Goal: Navigation & Orientation: Find specific page/section

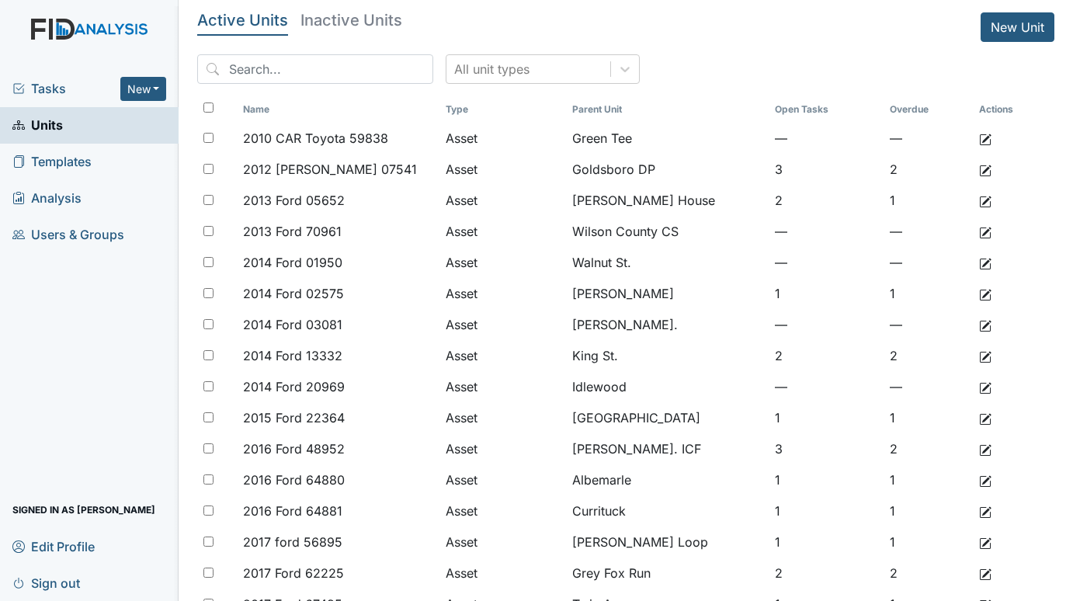
click at [37, 82] on span "Tasks" at bounding box center [66, 88] width 108 height 19
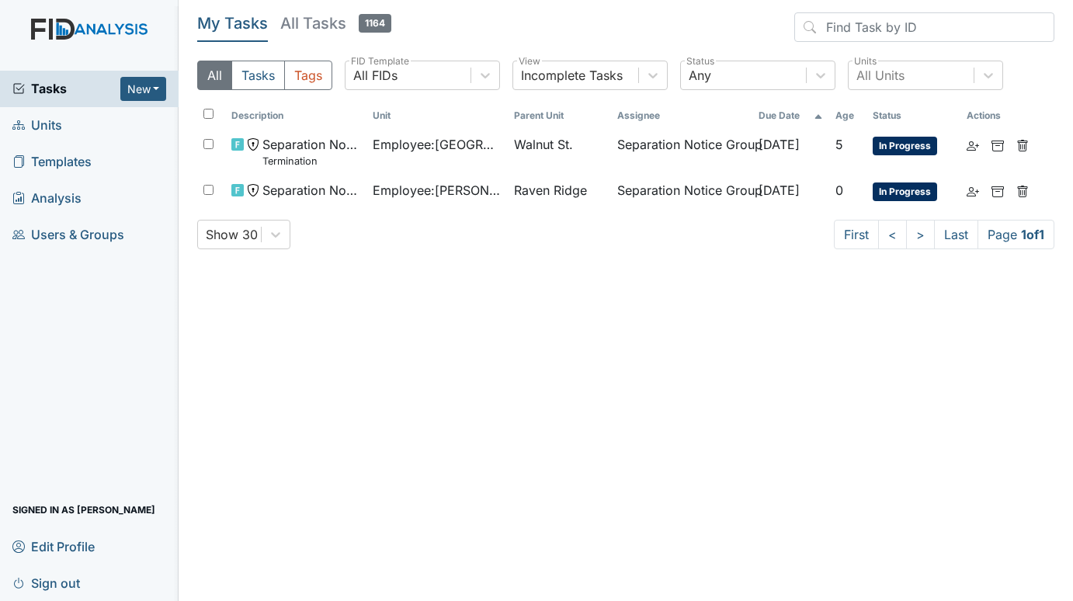
click at [58, 120] on span "Units" at bounding box center [37, 125] width 50 height 24
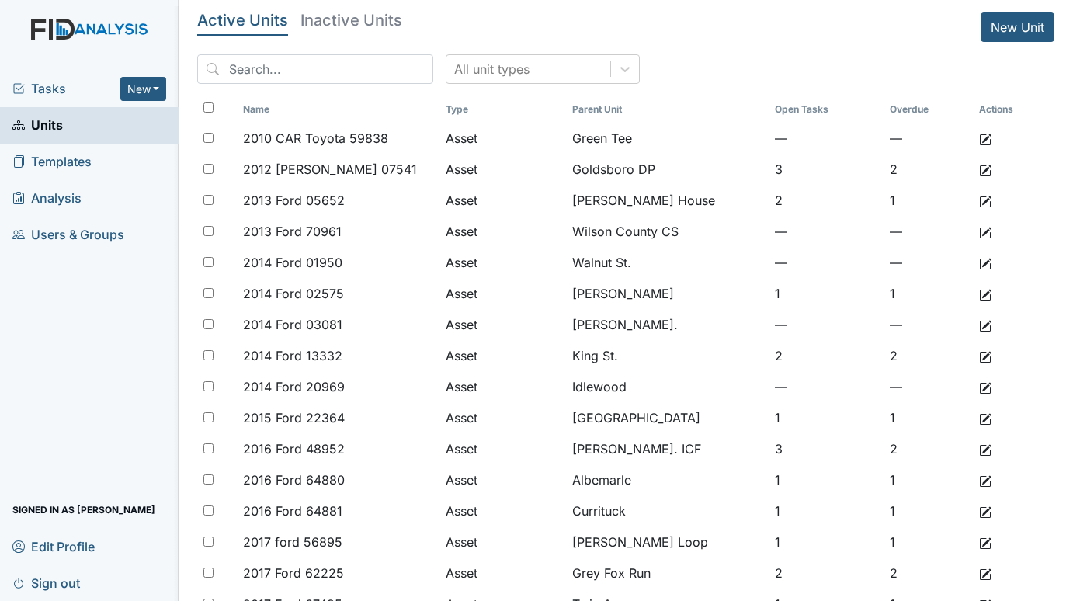
click at [56, 81] on span "Tasks" at bounding box center [66, 88] width 108 height 19
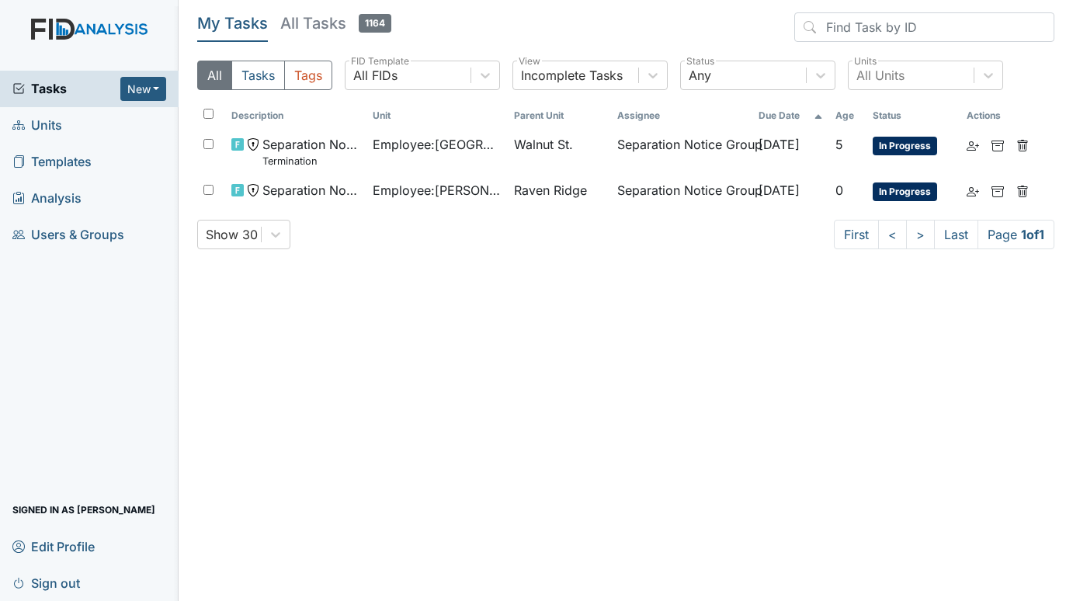
click at [40, 121] on span "Units" at bounding box center [37, 125] width 50 height 24
